Goal: Navigation & Orientation: Find specific page/section

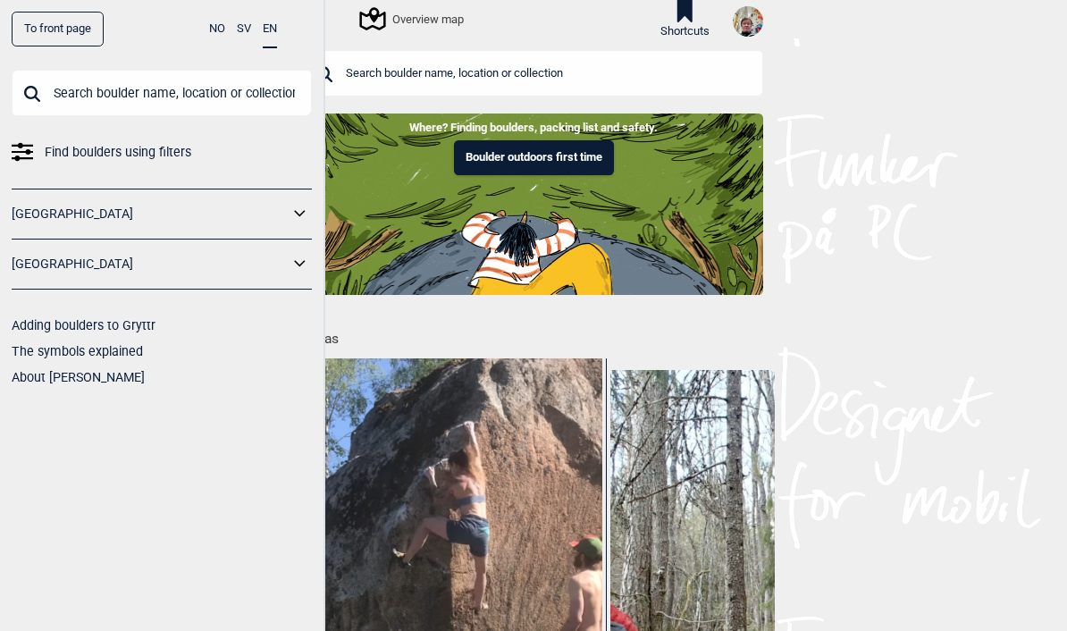
click at [693, 17] on icon at bounding box center [684, 11] width 29 height 22
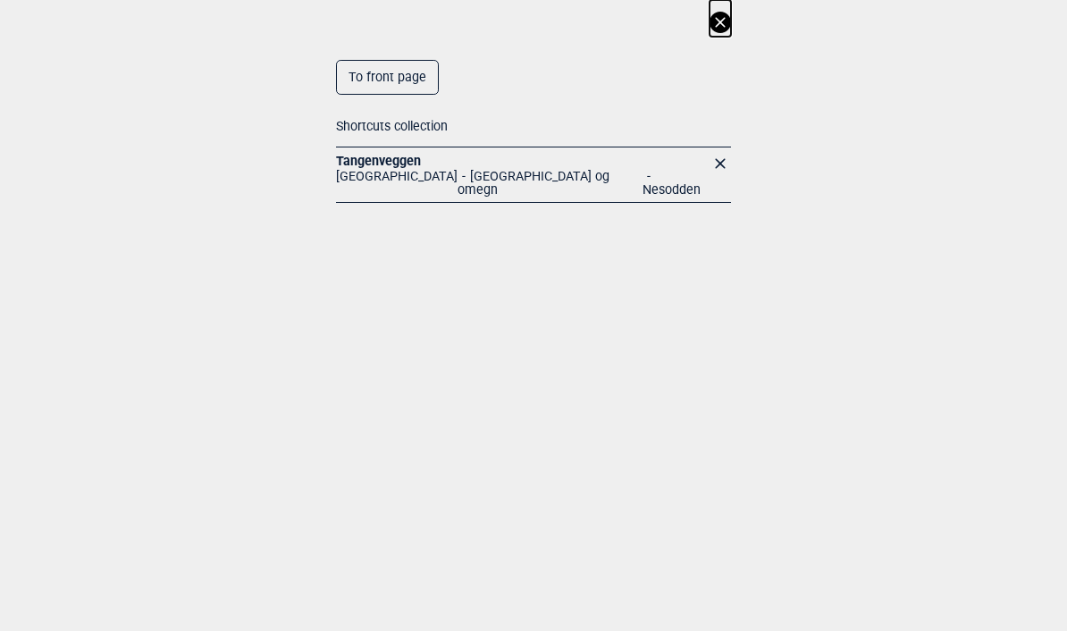
click at [367, 154] on link "Tangenveggen" at bounding box center [378, 161] width 85 height 14
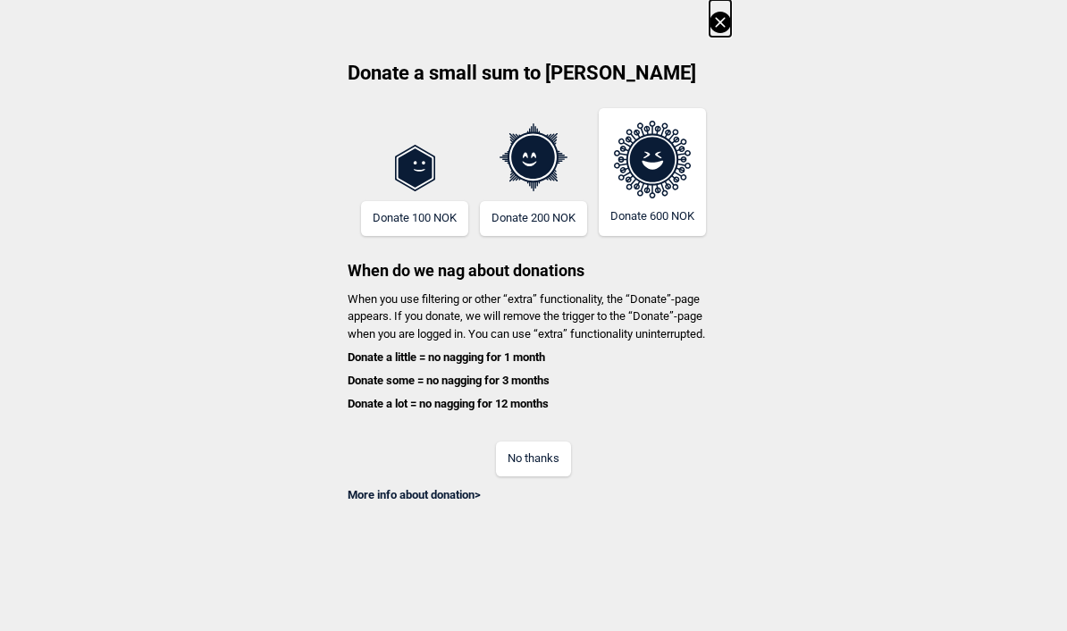
click at [539, 430] on div "No thanks" at bounding box center [533, 447] width 395 height 58
click at [535, 442] on button "No thanks" at bounding box center [533, 459] width 75 height 35
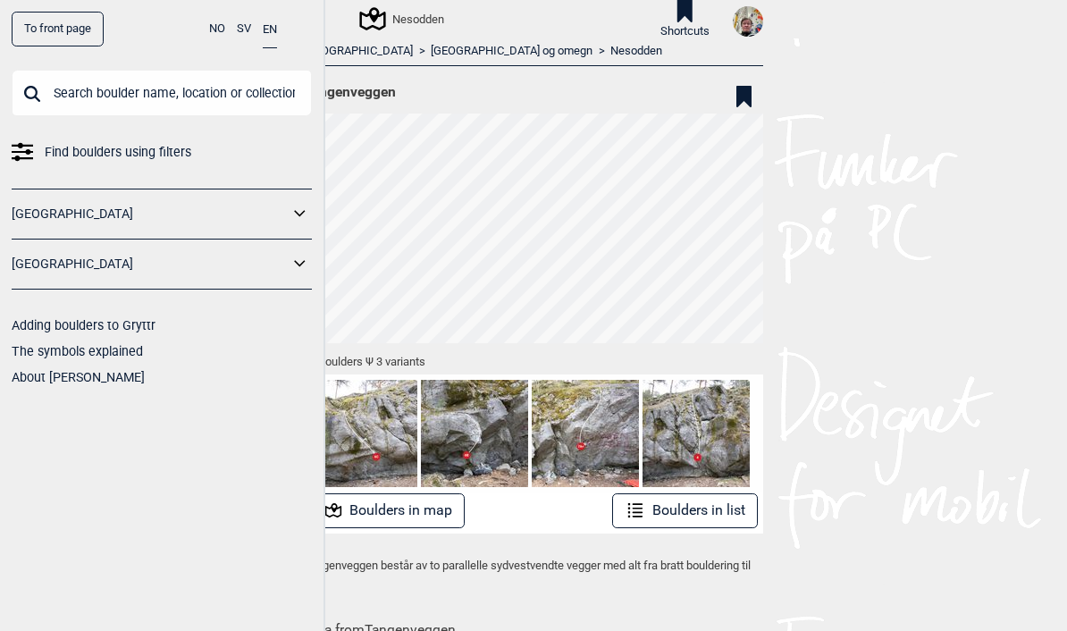
click at [682, 507] on button "Boulders in list" at bounding box center [685, 510] width 146 height 35
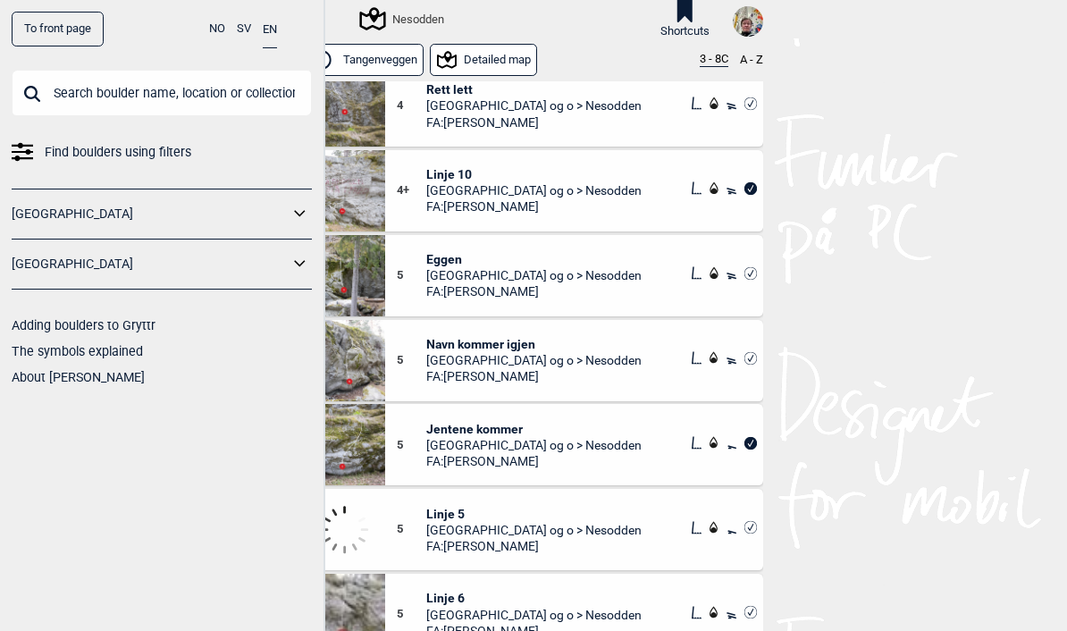
scroll to position [679, 0]
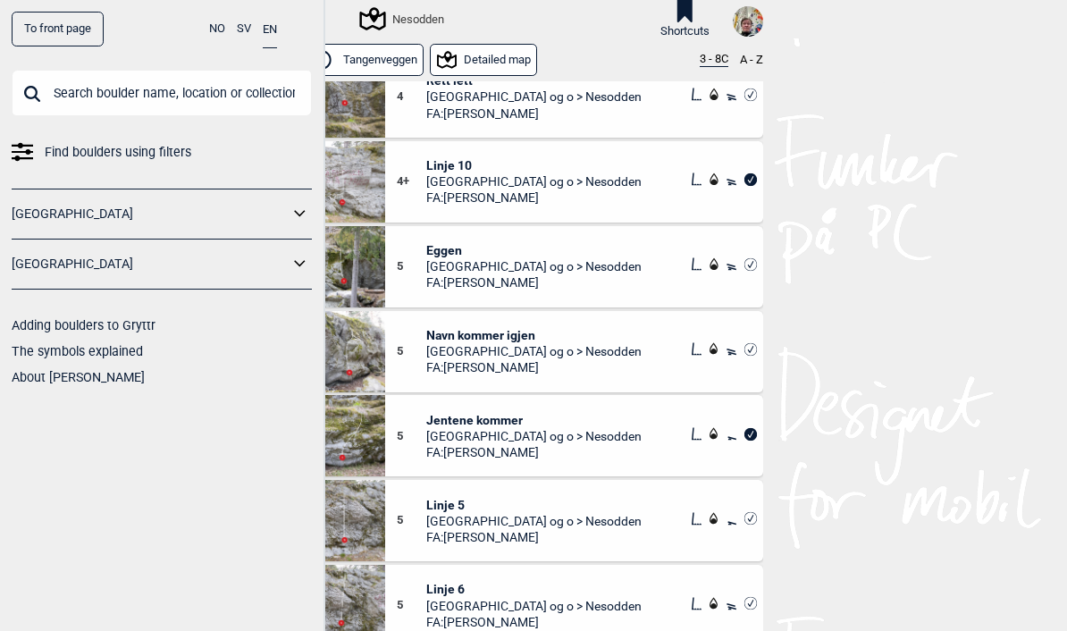
click at [467, 419] on span "Jentene kommer" at bounding box center [533, 420] width 215 height 16
